Goal: Information Seeking & Learning: Learn about a topic

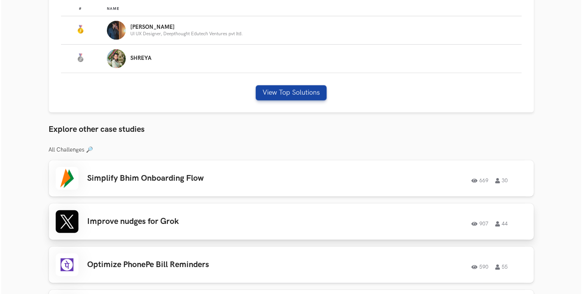
scroll to position [530, 0]
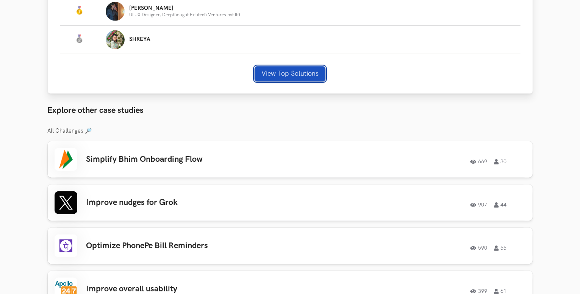
click at [290, 77] on button "View Top Solutions" at bounding box center [289, 73] width 71 height 15
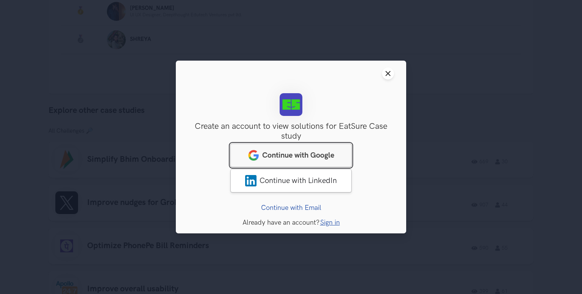
click at [276, 153] on span "Continue with Google" at bounding box center [298, 155] width 72 height 9
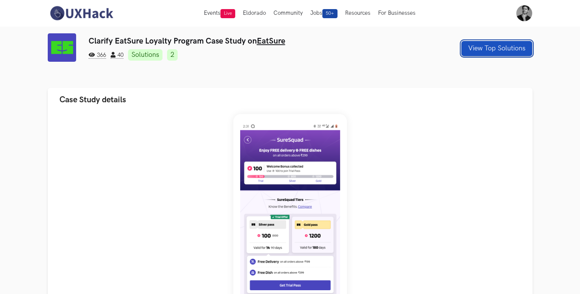
click at [494, 47] on button "View Top Solutions" at bounding box center [496, 48] width 71 height 15
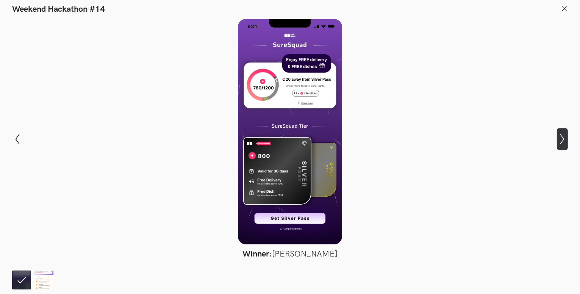
click at [562, 141] on icon "Show next slide" at bounding box center [562, 139] width 11 height 11
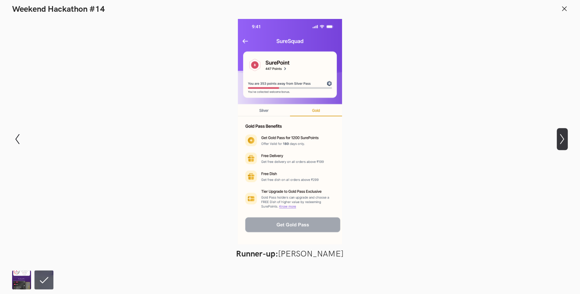
click at [562, 141] on icon "Show next slide" at bounding box center [562, 139] width 11 height 11
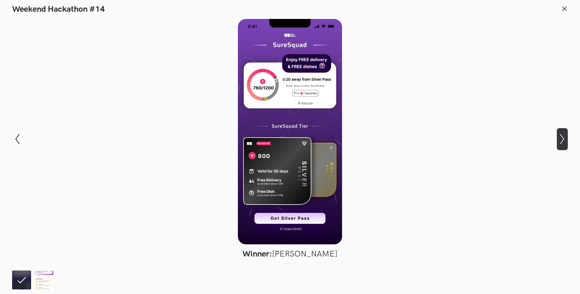
click at [560, 141] on icon "Show next slide" at bounding box center [562, 139] width 11 height 11
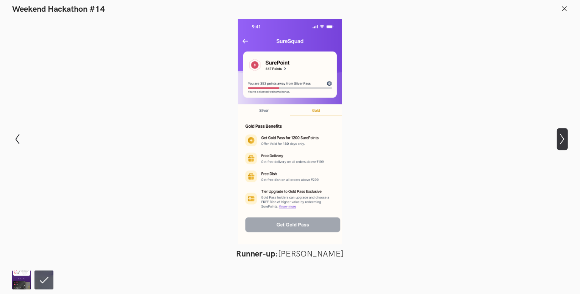
click at [560, 141] on icon "Show next slide" at bounding box center [562, 139] width 11 height 11
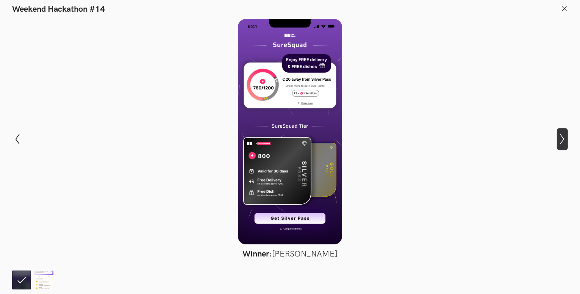
click at [560, 141] on icon "Show next slide" at bounding box center [562, 139] width 11 height 11
